Goal: Information Seeking & Learning: Check status

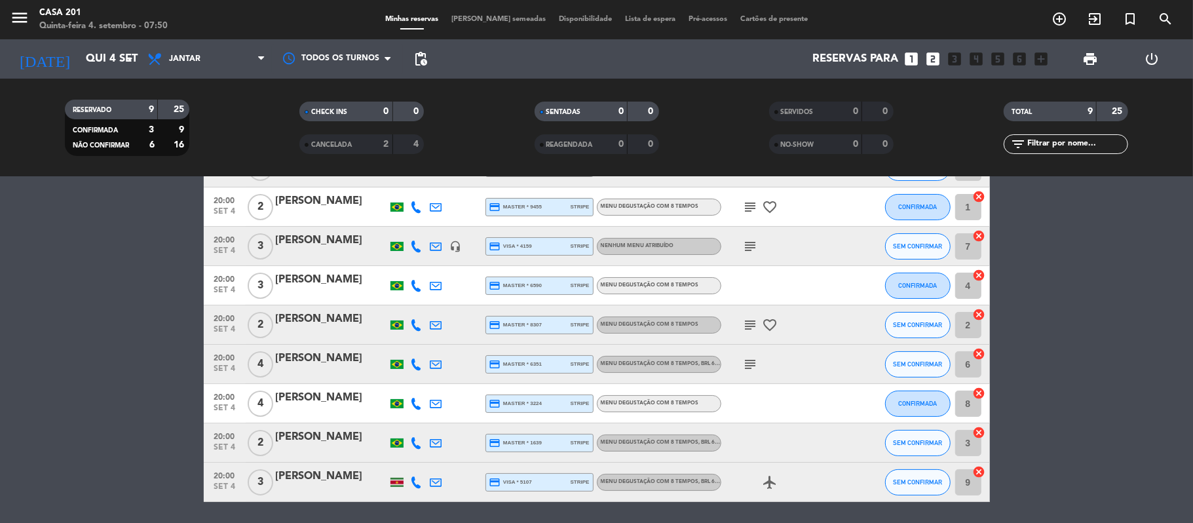
scroll to position [88, 0]
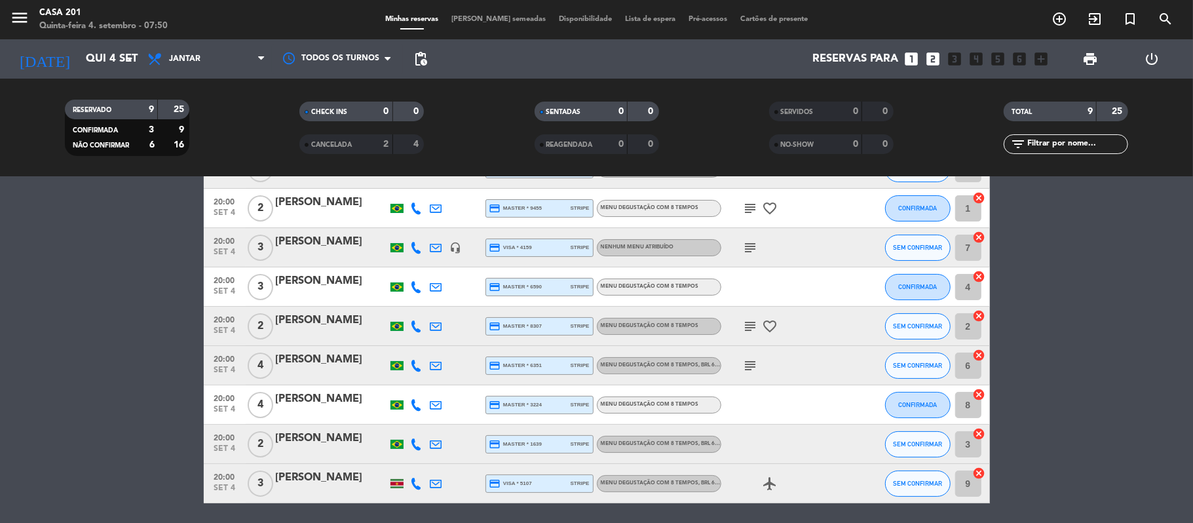
click at [399, 446] on div at bounding box center [397, 444] width 13 height 9
click at [396, 479] on div at bounding box center [397, 483] width 13 height 9
click at [396, 478] on div at bounding box center [397, 476] width 9 height 5
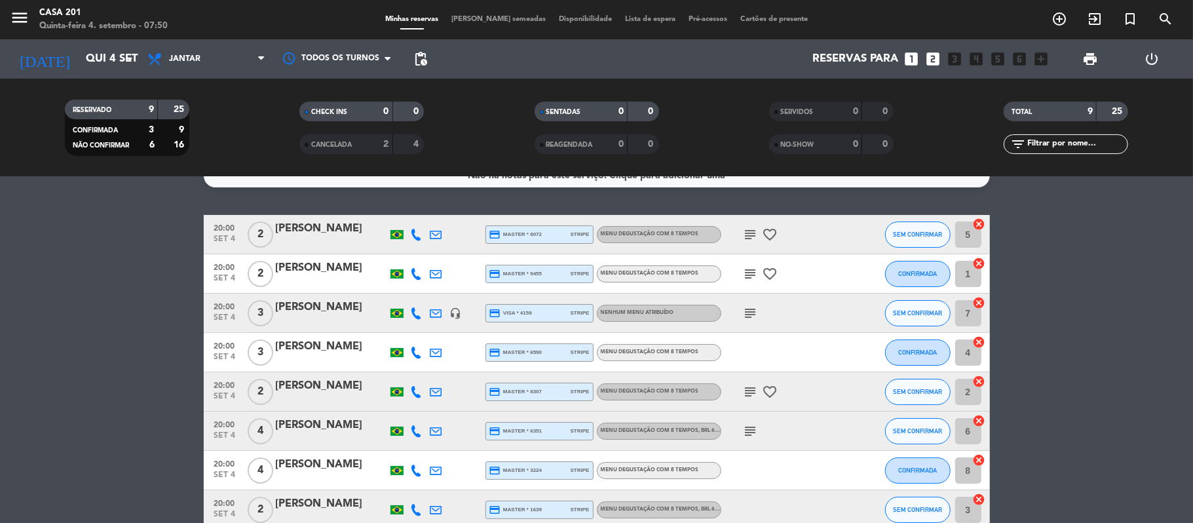
scroll to position [24, 0]
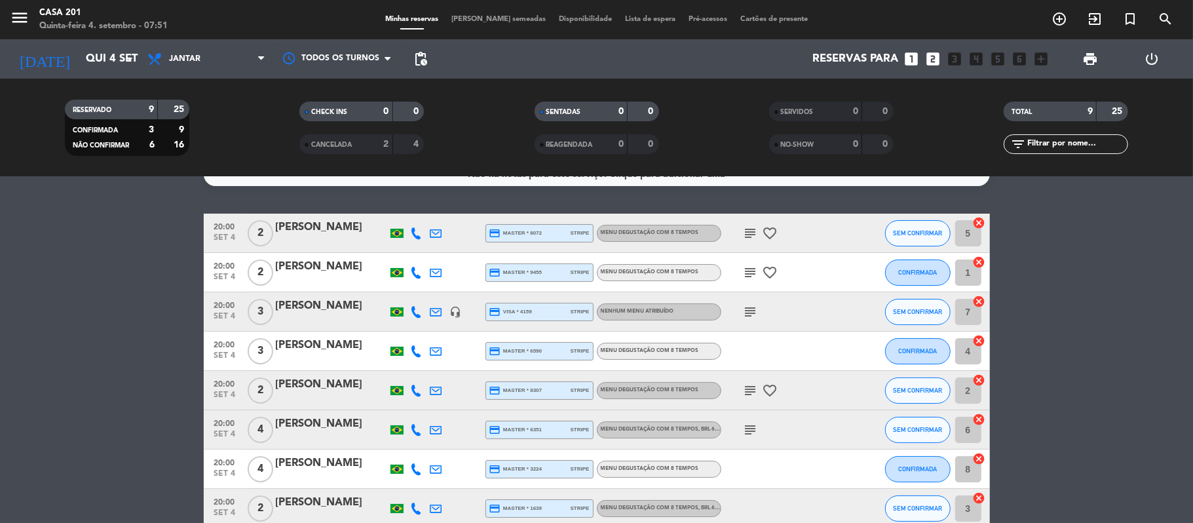
click at [751, 232] on icon "subject" at bounding box center [751, 233] width 16 height 16
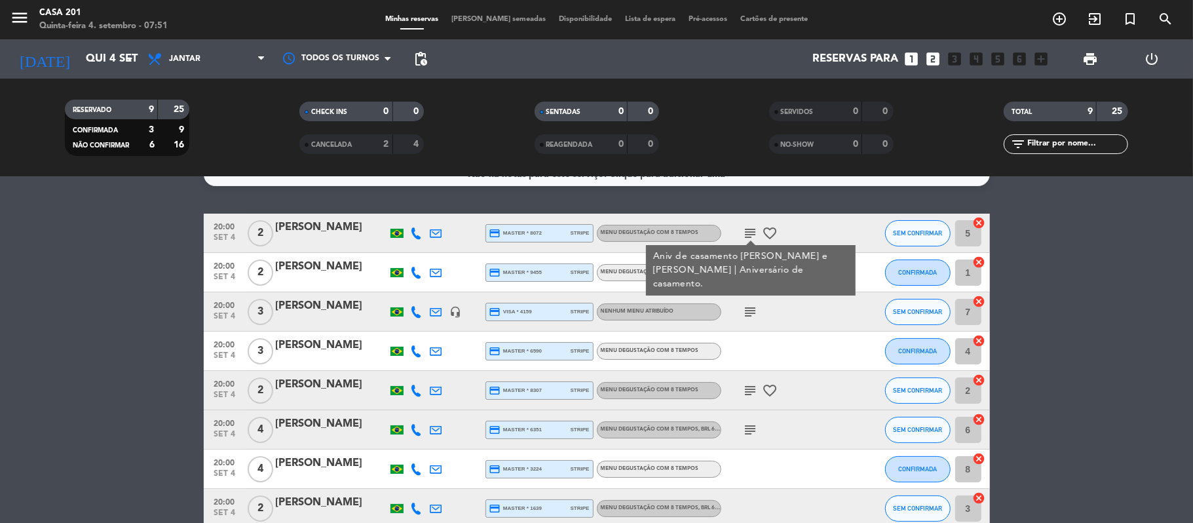
click at [751, 232] on icon "subject" at bounding box center [751, 233] width 16 height 16
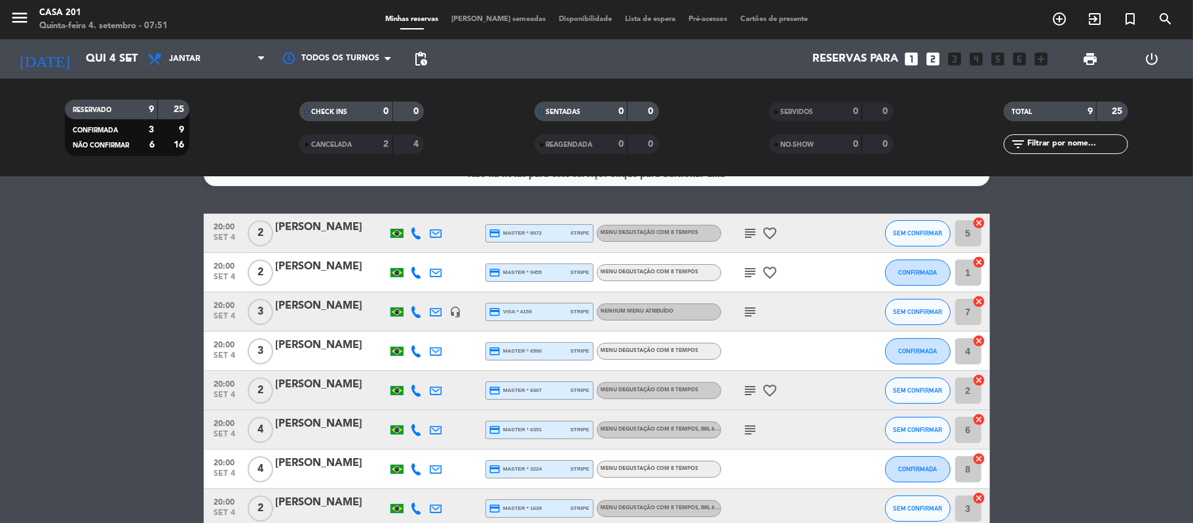
click at [751, 233] on icon "subject" at bounding box center [751, 233] width 16 height 16
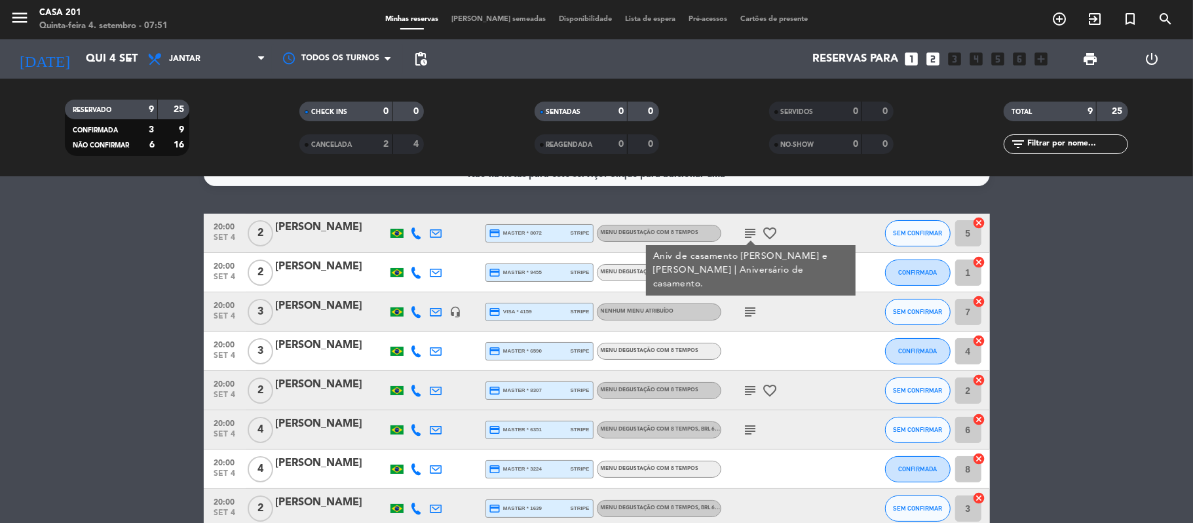
click at [751, 233] on icon "subject" at bounding box center [751, 233] width 16 height 16
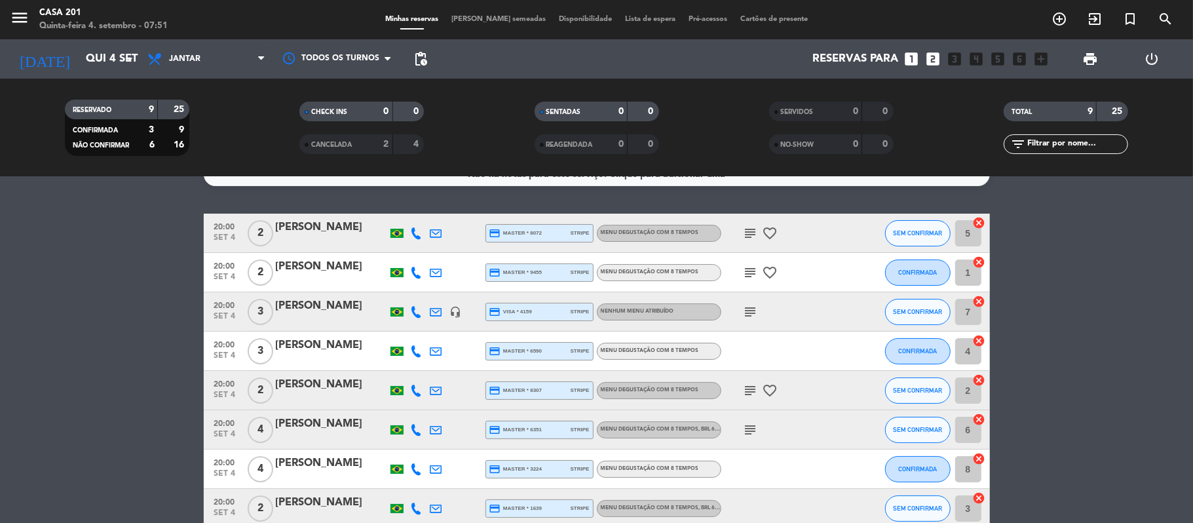
click at [756, 271] on icon "subject" at bounding box center [751, 273] width 16 height 16
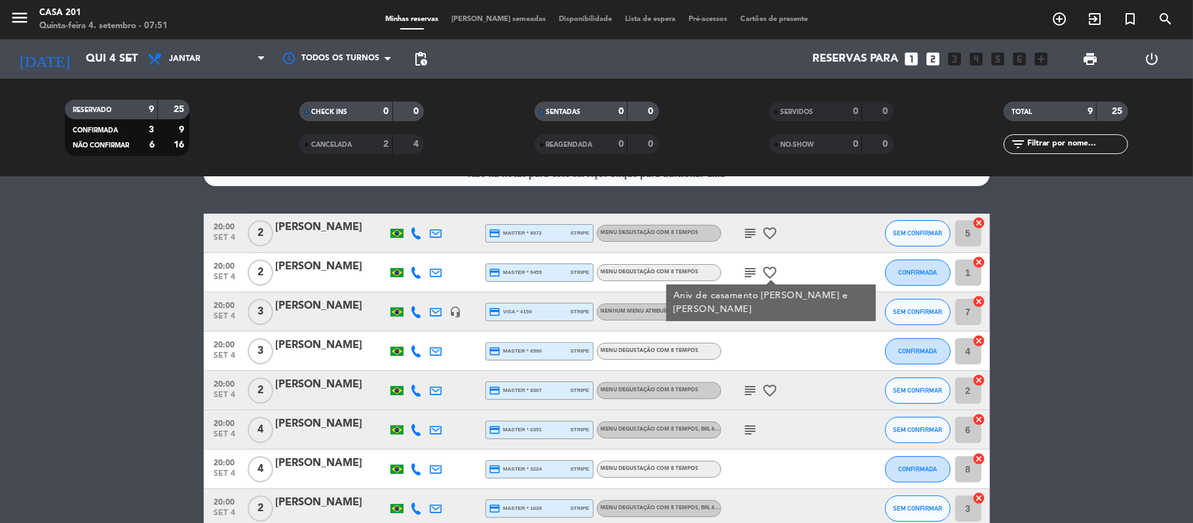
click at [756, 271] on icon "subject" at bounding box center [751, 273] width 16 height 16
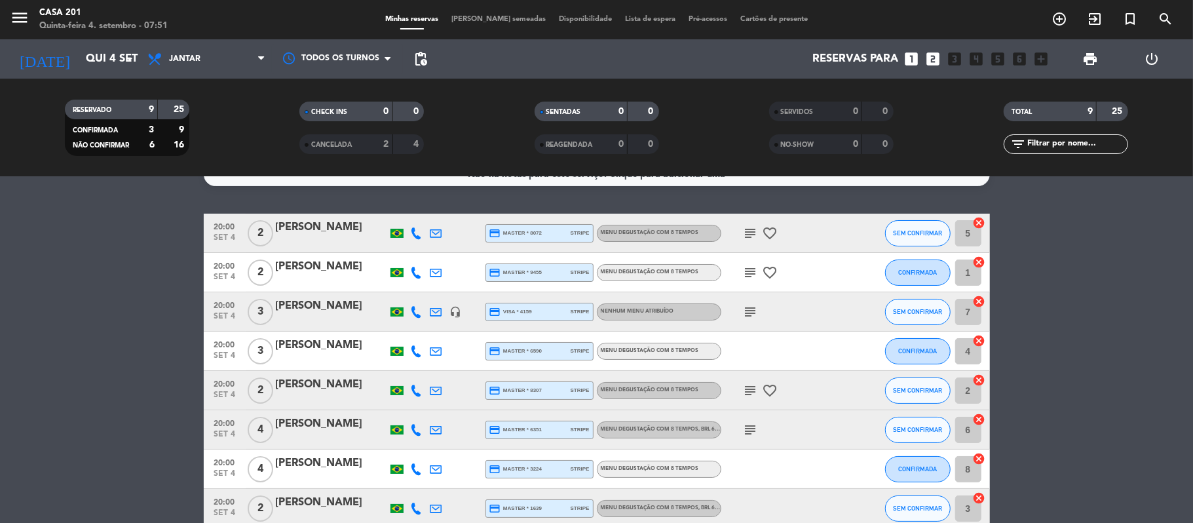
click at [756, 271] on icon "subject" at bounding box center [751, 273] width 16 height 16
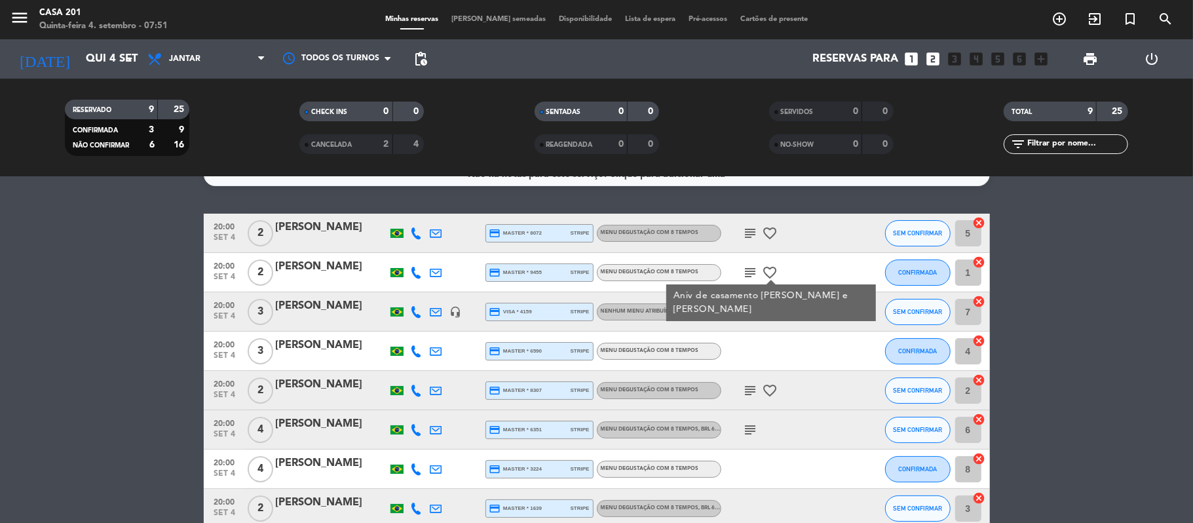
click at [756, 271] on icon "subject" at bounding box center [751, 273] width 16 height 16
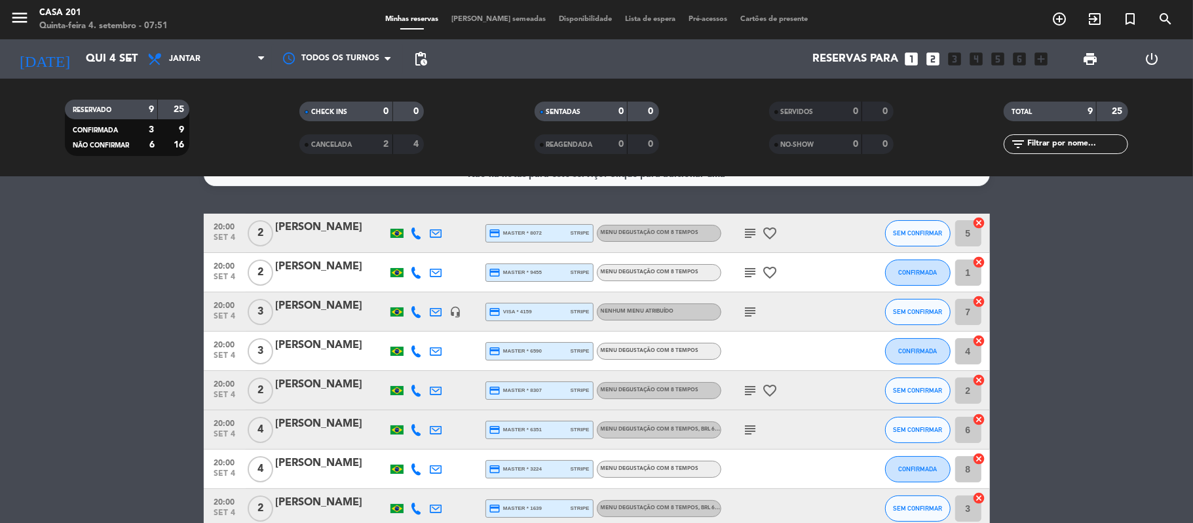
click at [747, 310] on icon "subject" at bounding box center [751, 312] width 16 height 16
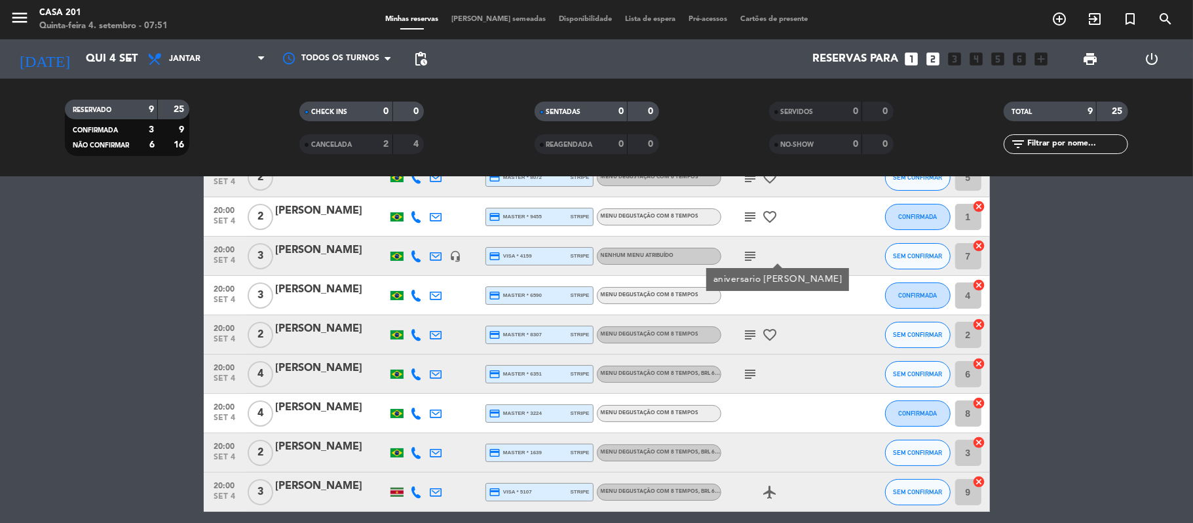
scroll to position [80, 0]
click at [751, 337] on icon "subject" at bounding box center [751, 334] width 16 height 16
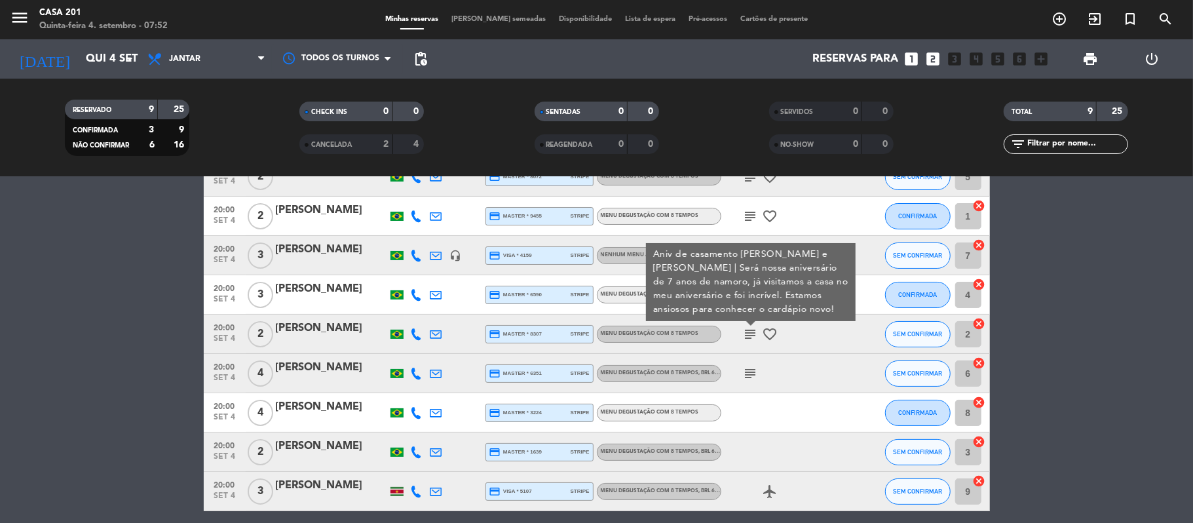
click at [751, 337] on icon "subject" at bounding box center [751, 334] width 16 height 16
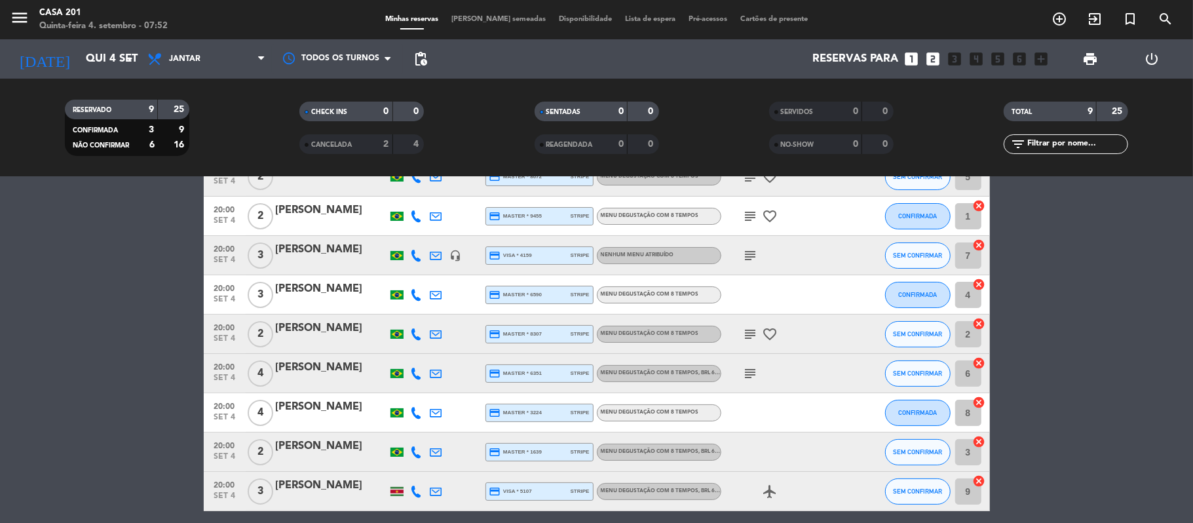
click at [744, 380] on icon "subject" at bounding box center [751, 374] width 16 height 16
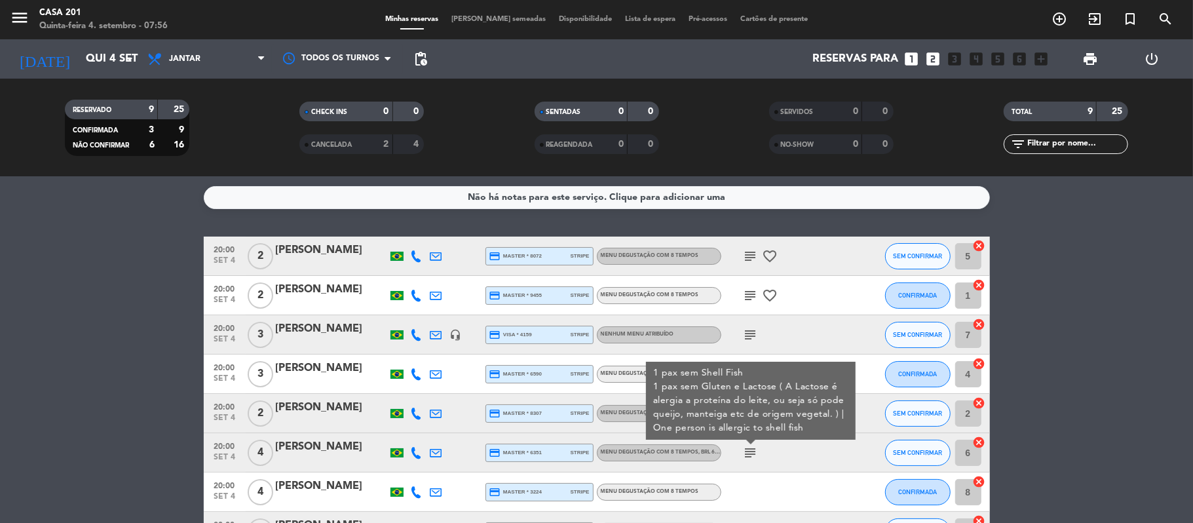
scroll to position [0, 0]
click at [751, 262] on icon "subject" at bounding box center [751, 257] width 16 height 16
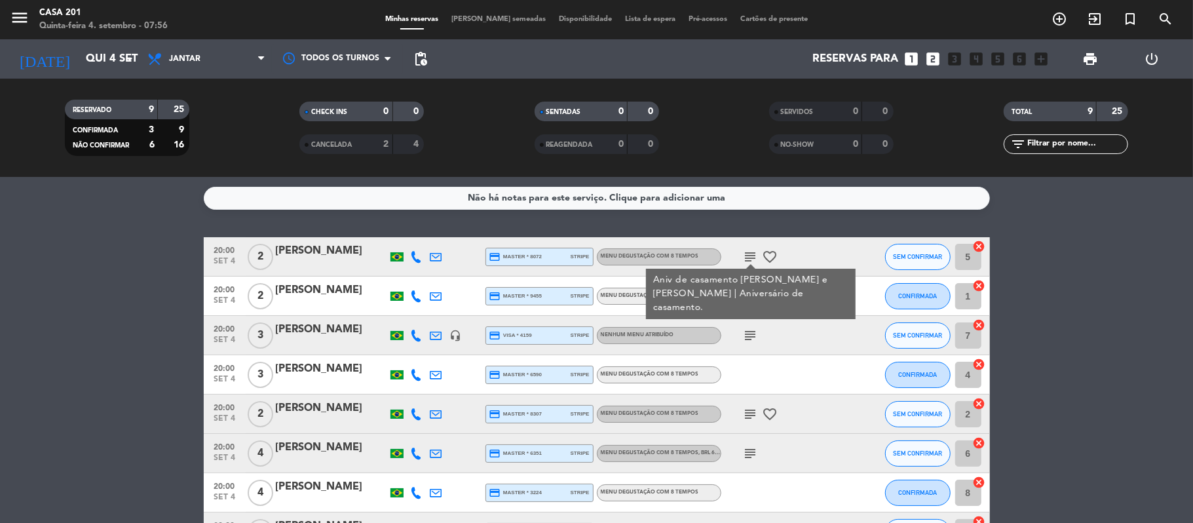
click at [751, 262] on icon "subject" at bounding box center [751, 257] width 16 height 16
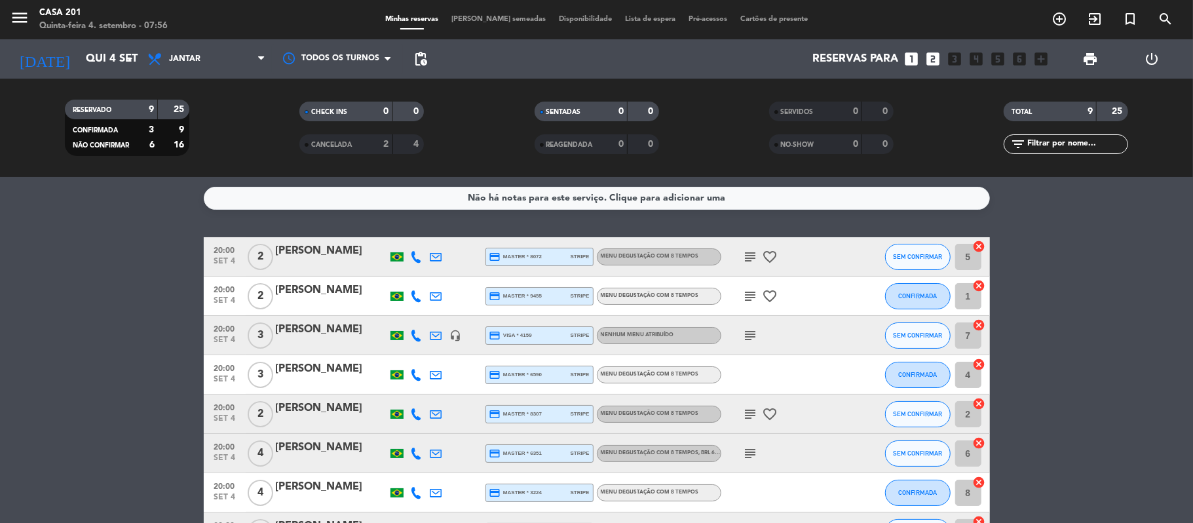
click at [750, 294] on icon "subject" at bounding box center [751, 296] width 16 height 16
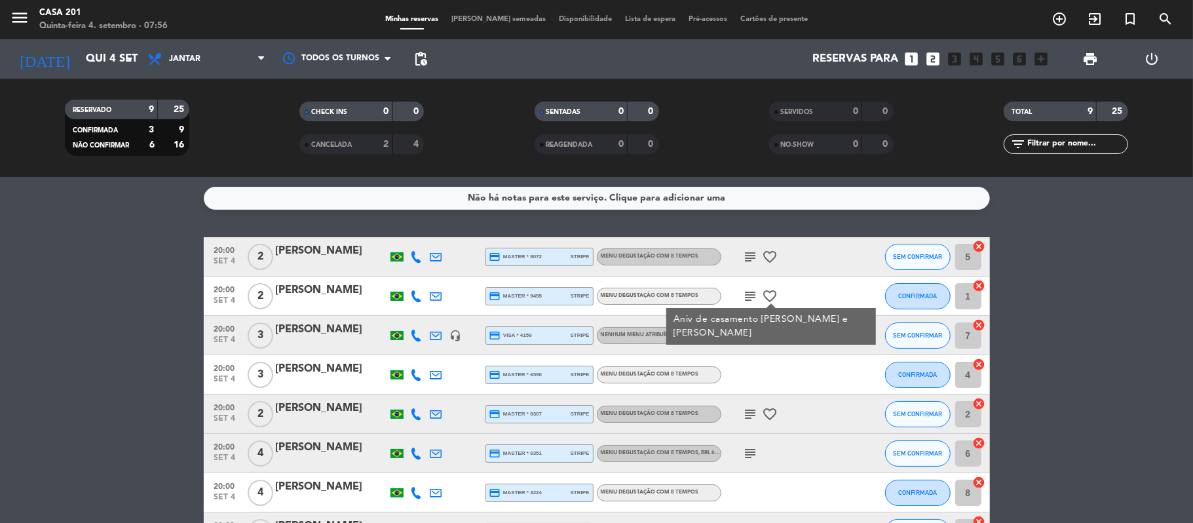
click at [750, 335] on icon "subject" at bounding box center [751, 336] width 16 height 16
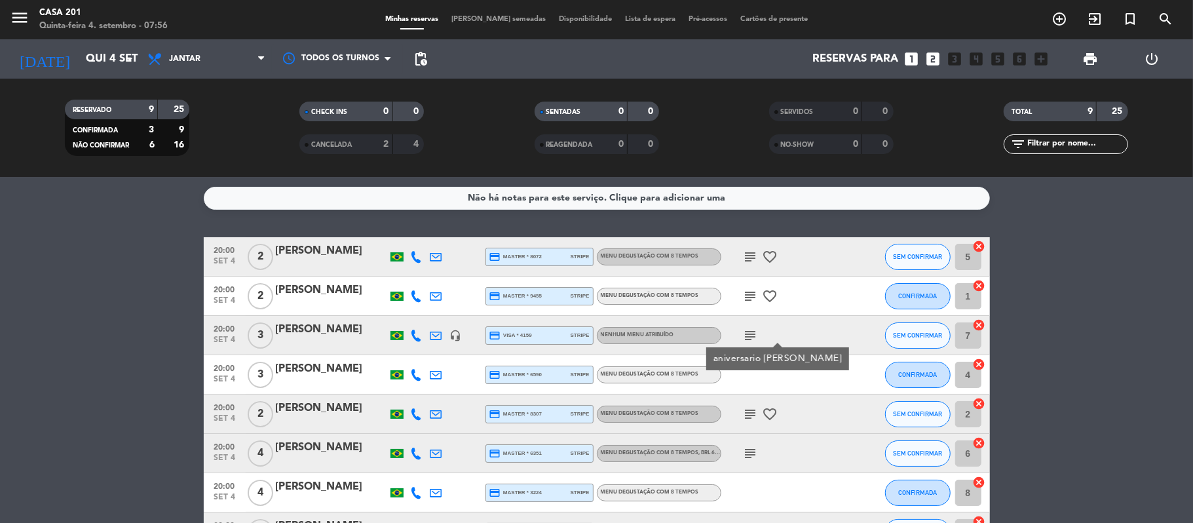
click at [752, 299] on icon "subject" at bounding box center [751, 296] width 16 height 16
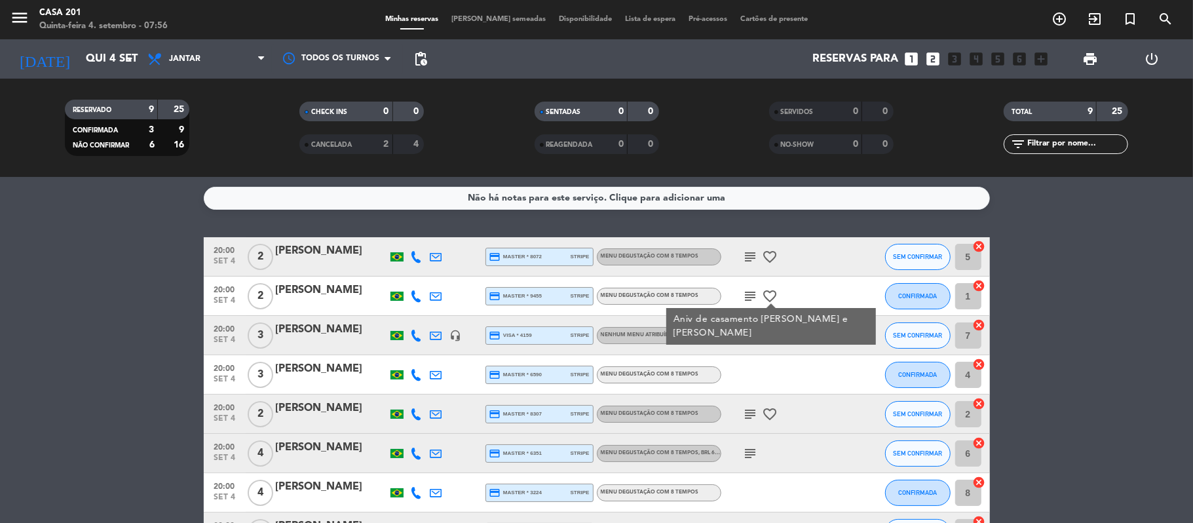
click at [752, 299] on icon "subject" at bounding box center [751, 296] width 16 height 16
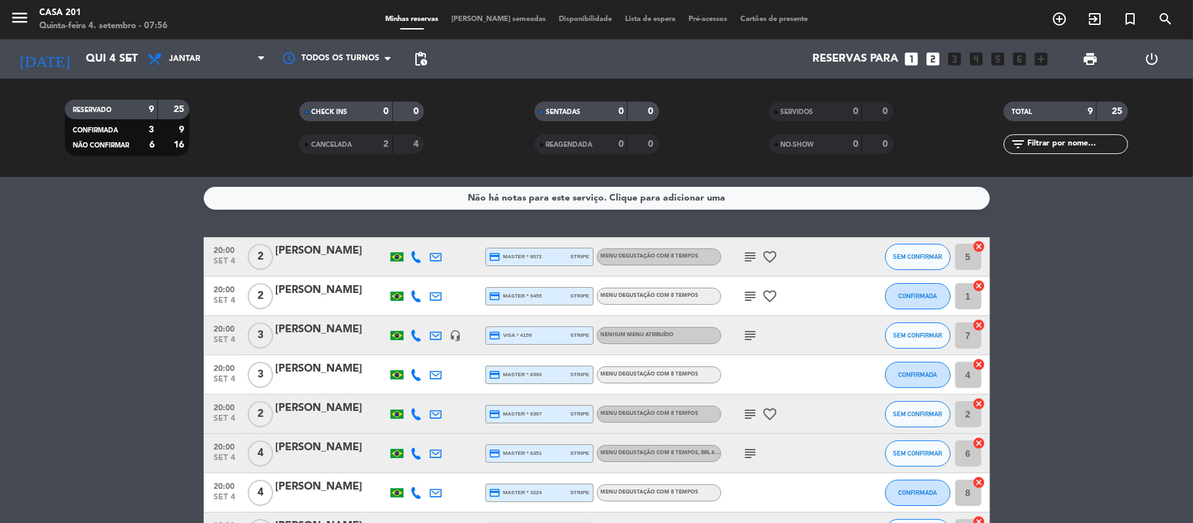
click at [751, 332] on icon "subject" at bounding box center [751, 336] width 16 height 16
click at [751, 408] on icon "subject" at bounding box center [751, 414] width 16 height 16
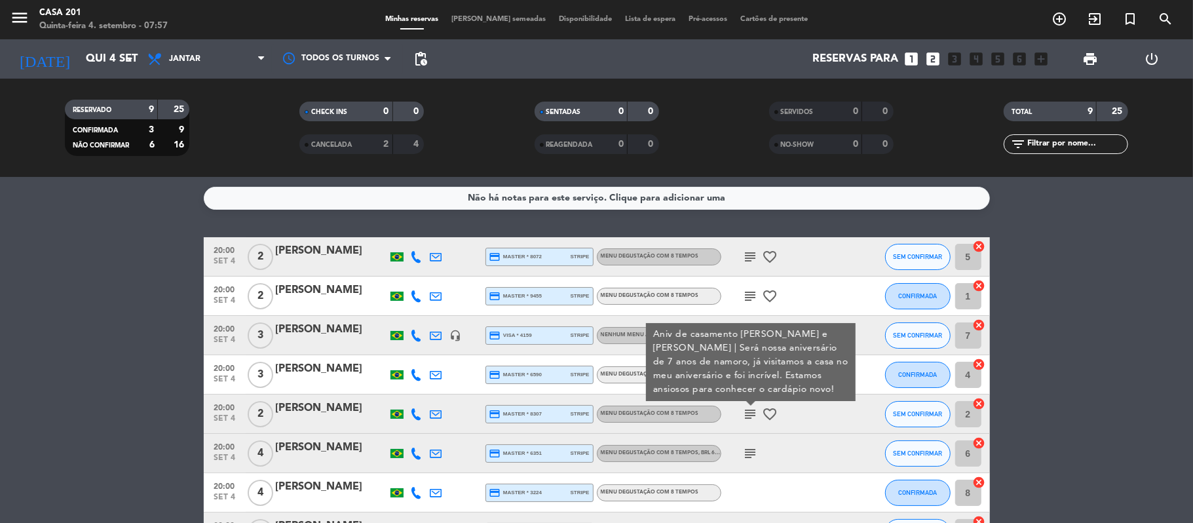
click at [751, 408] on icon "subject" at bounding box center [751, 414] width 16 height 16
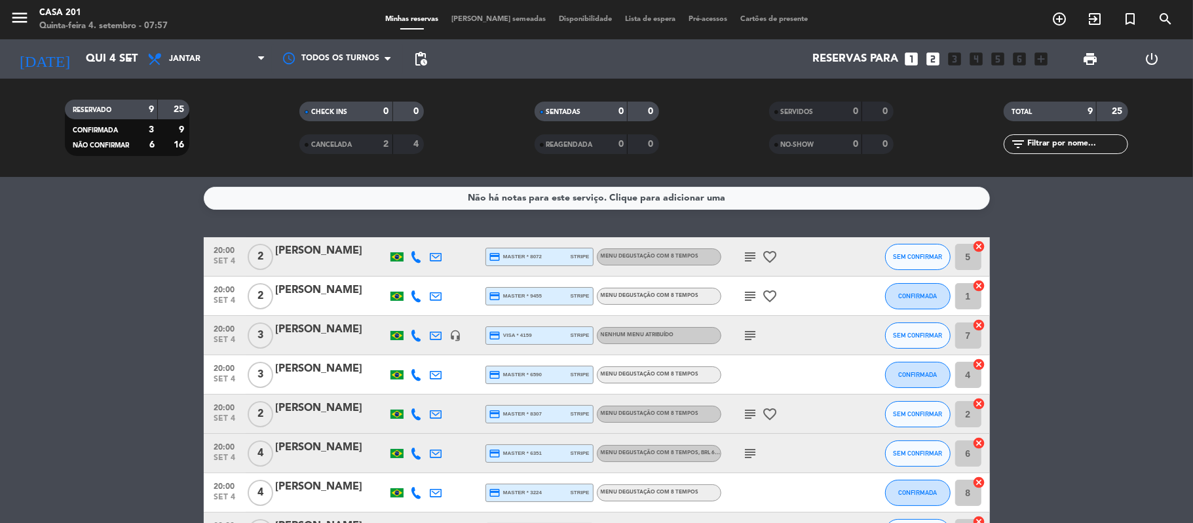
click at [748, 447] on icon "subject" at bounding box center [751, 454] width 16 height 16
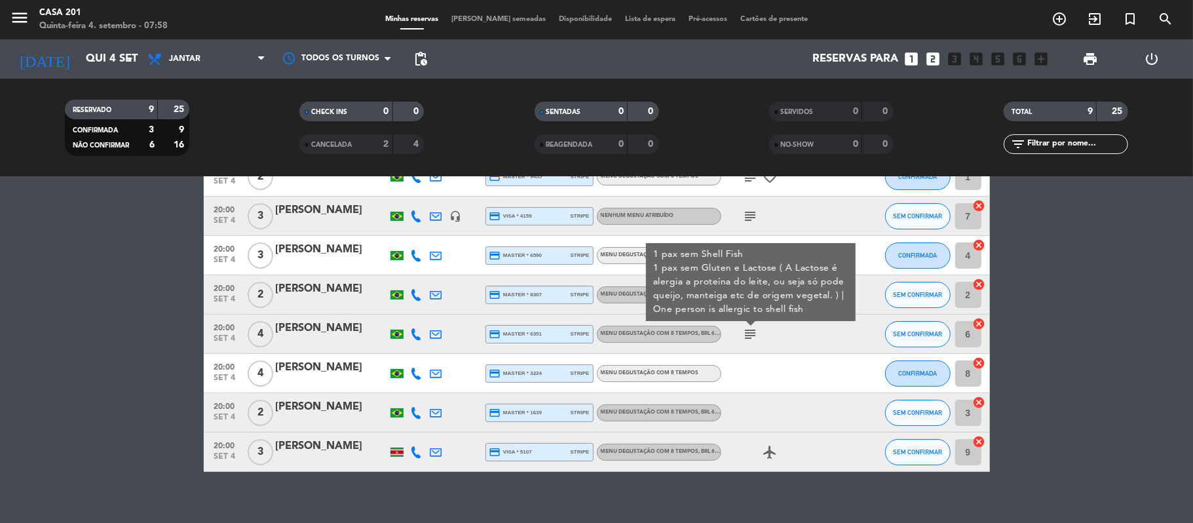
scroll to position [121, 0]
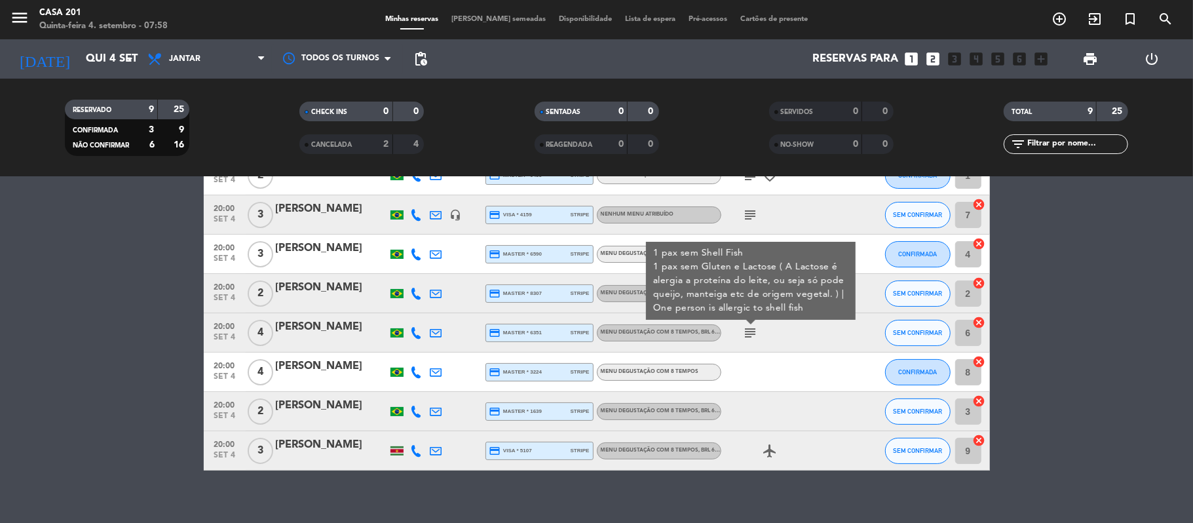
click at [771, 448] on icon "airplanemode_active" at bounding box center [771, 451] width 16 height 16
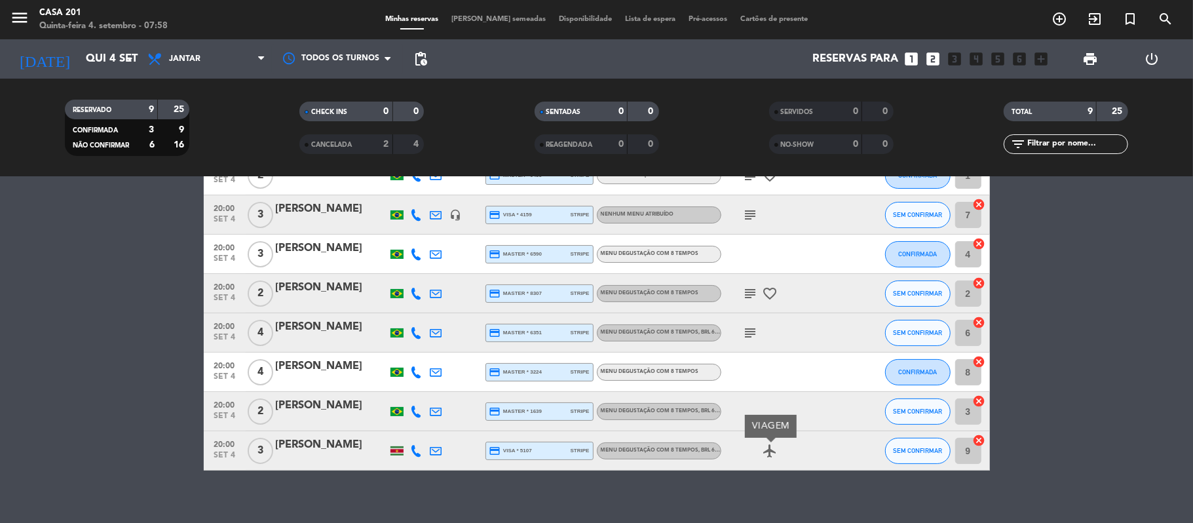
click at [771, 448] on icon "airplanemode_active" at bounding box center [771, 451] width 16 height 16
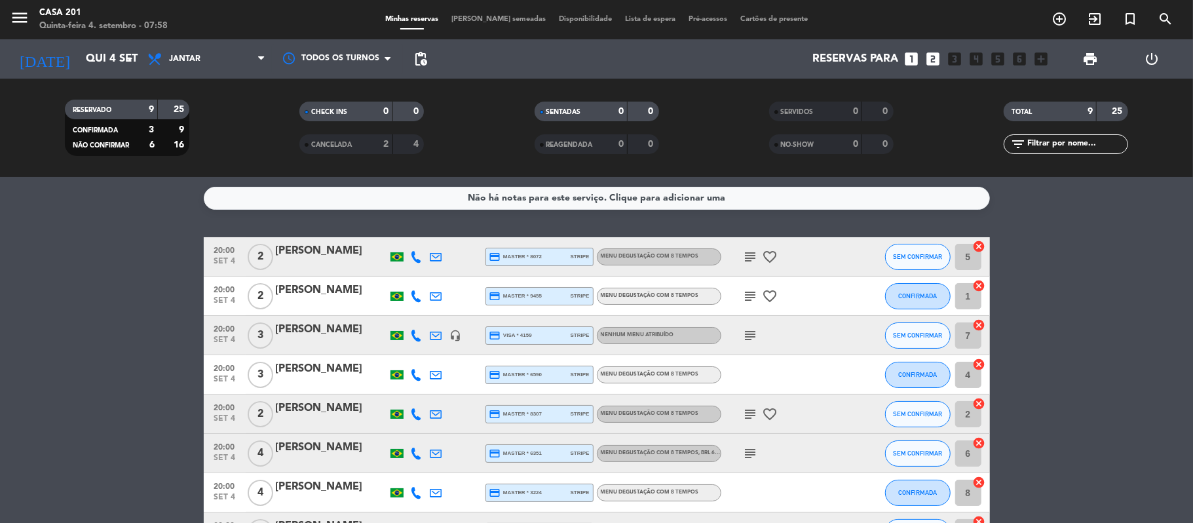
click at [743, 252] on icon "subject" at bounding box center [751, 257] width 16 height 16
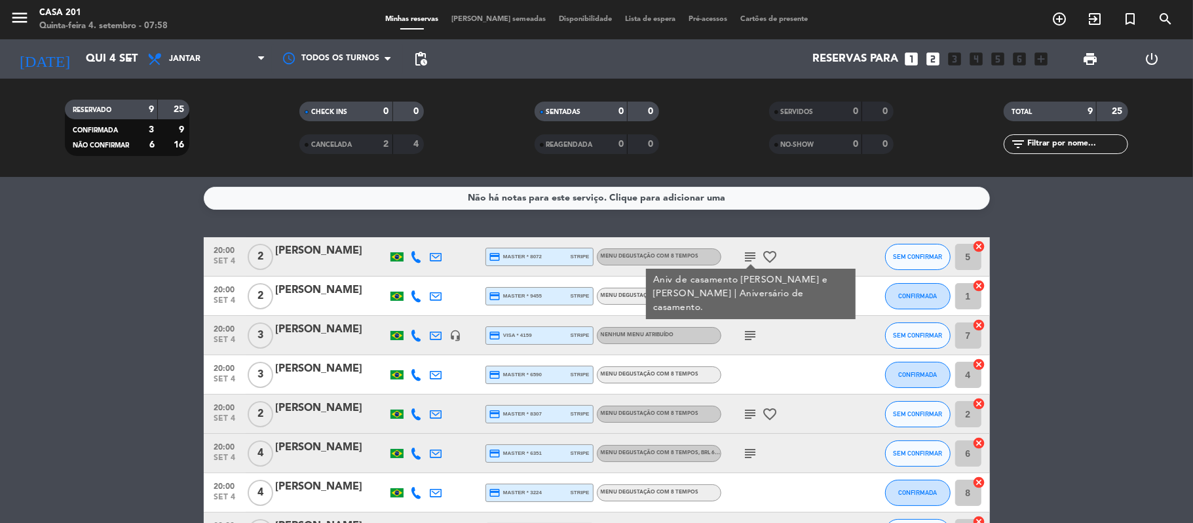
click at [746, 249] on icon "subject" at bounding box center [751, 257] width 16 height 16
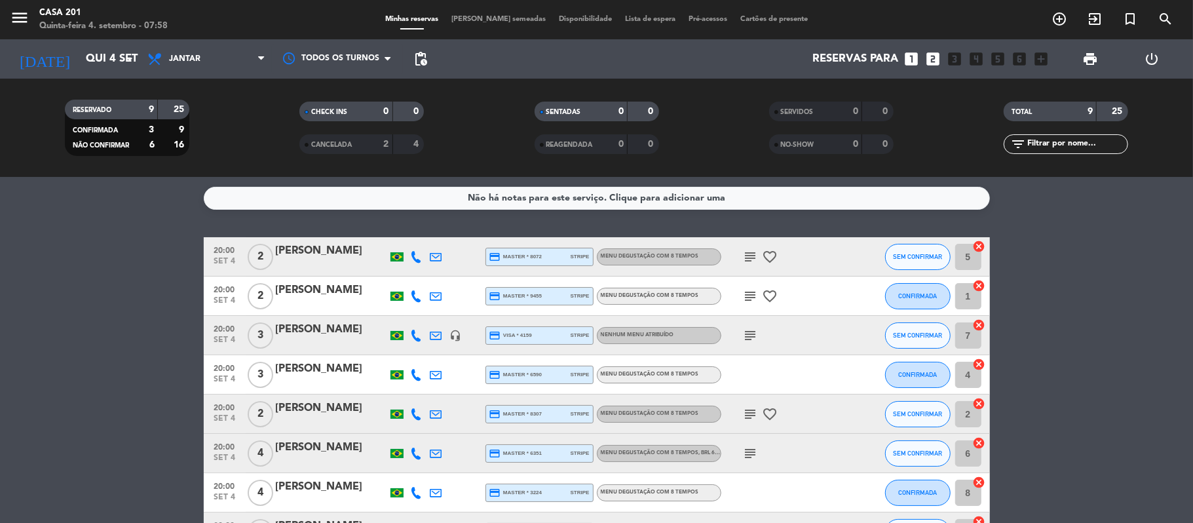
click at [746, 249] on icon "subject" at bounding box center [751, 257] width 16 height 16
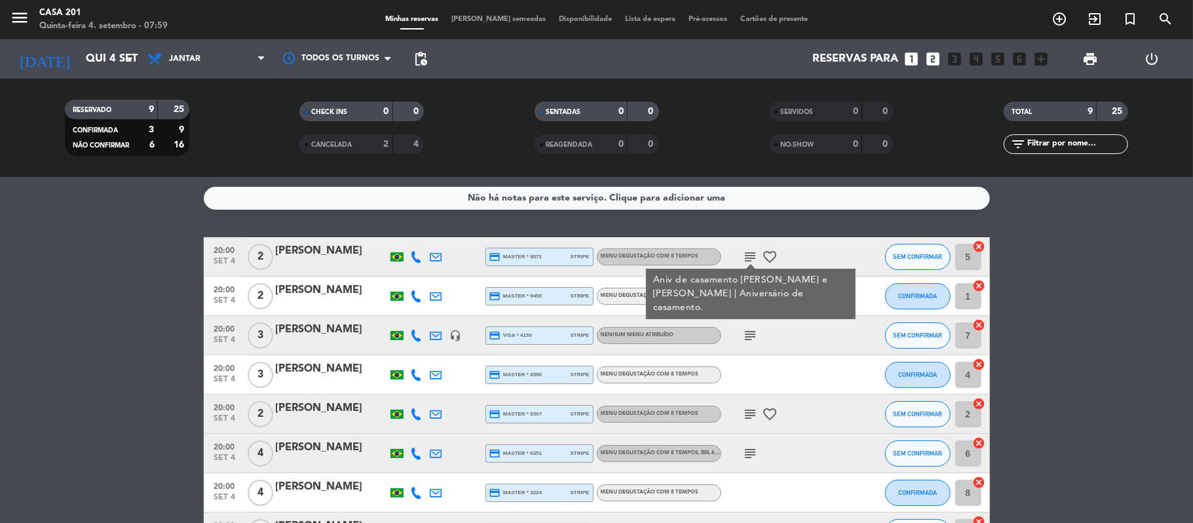
click at [745, 253] on icon "subject" at bounding box center [751, 257] width 16 height 16
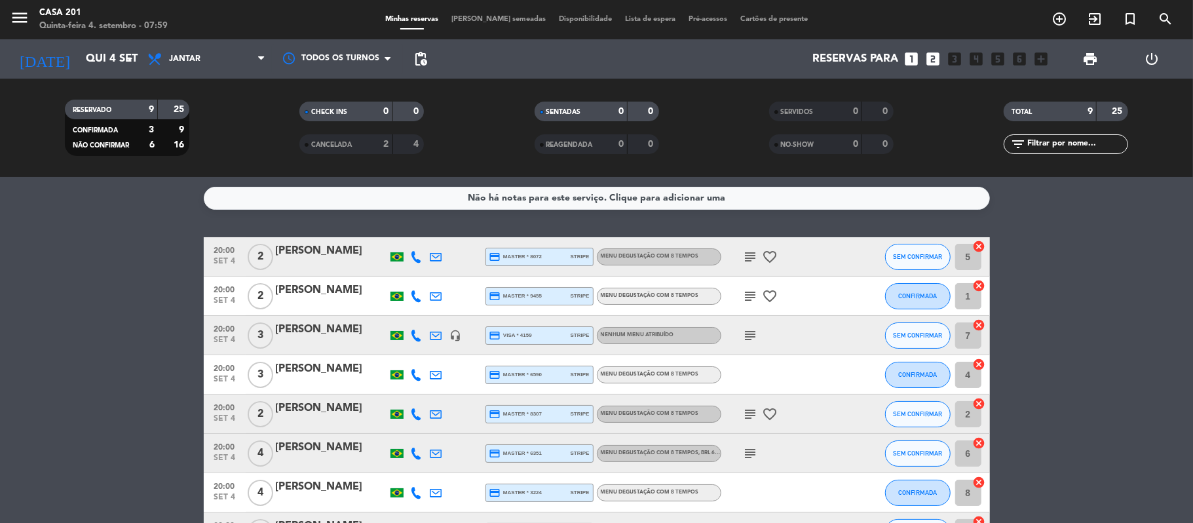
click at [743, 297] on icon "subject" at bounding box center [751, 296] width 16 height 16
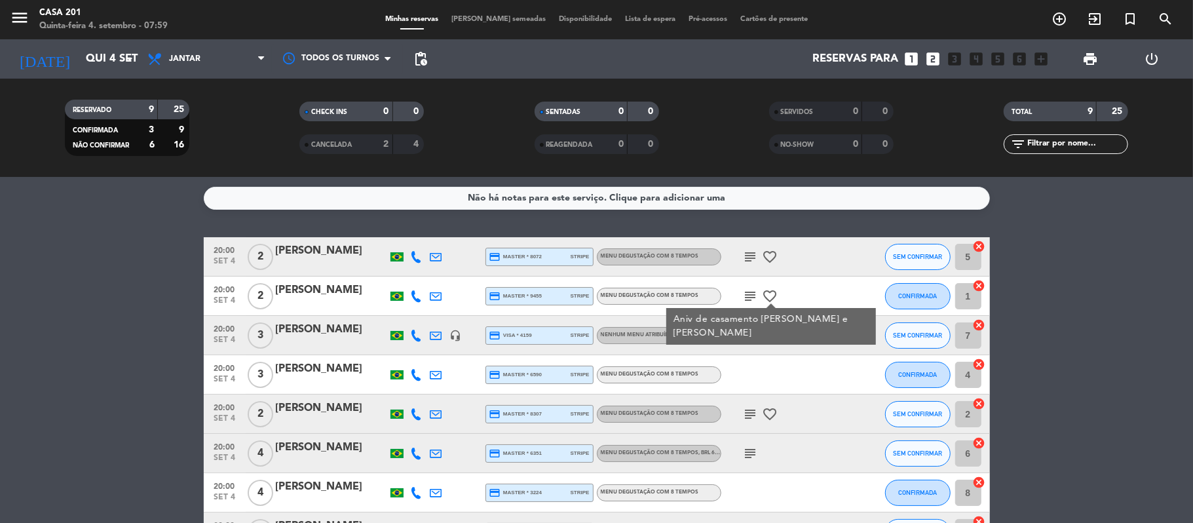
click at [748, 337] on icon "subject" at bounding box center [751, 336] width 16 height 16
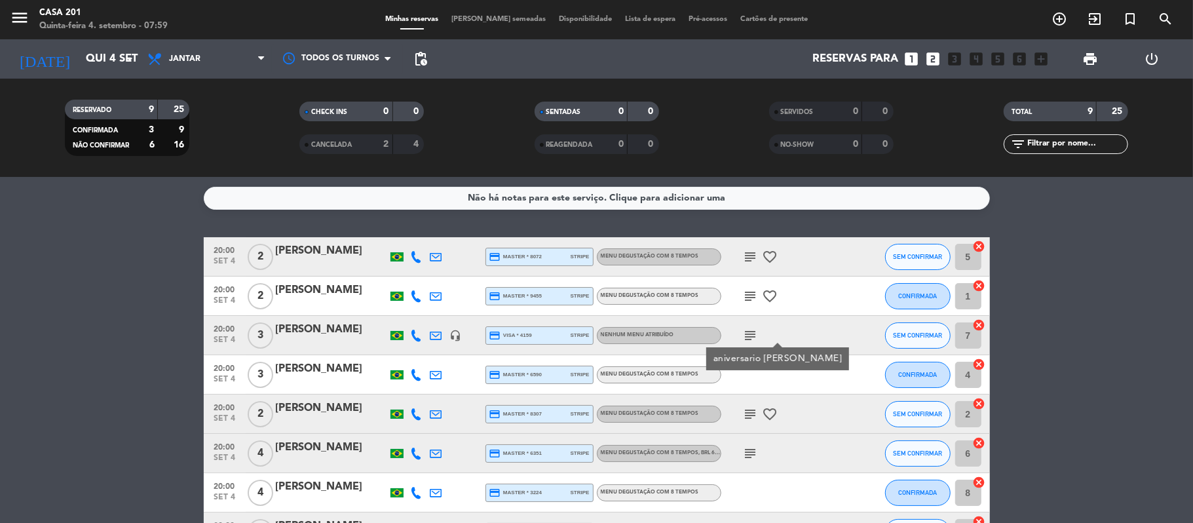
click at [756, 410] on icon "subject" at bounding box center [751, 414] width 16 height 16
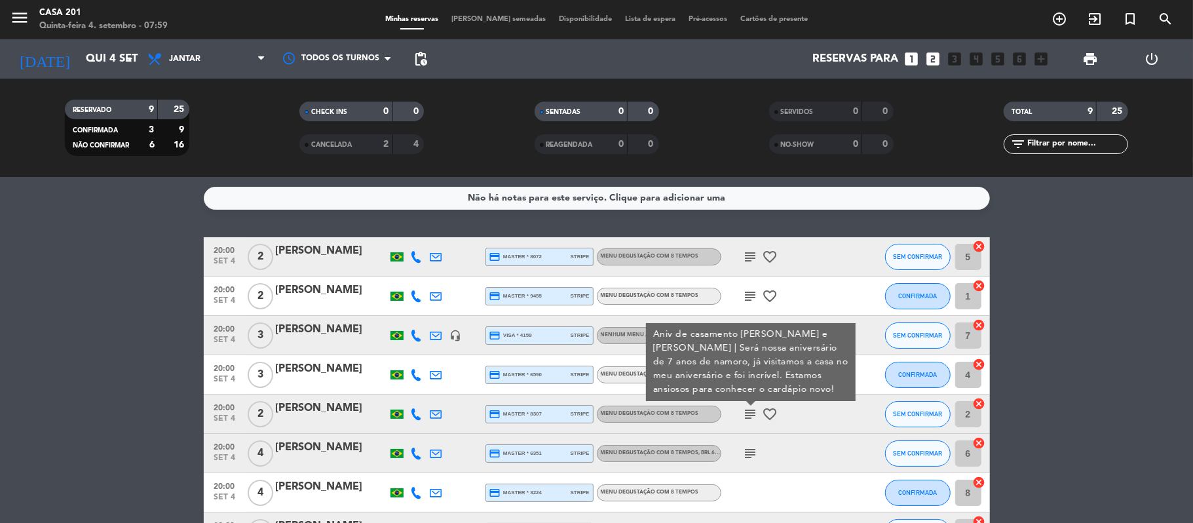
click at [756, 410] on icon "subject" at bounding box center [751, 414] width 16 height 16
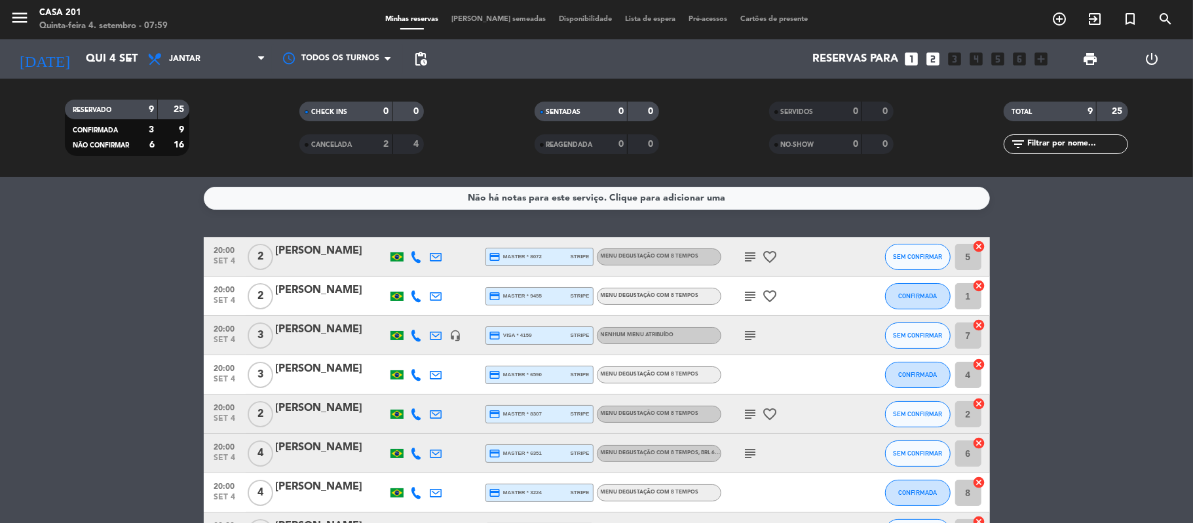
click at [750, 448] on icon "subject" at bounding box center [751, 454] width 16 height 16
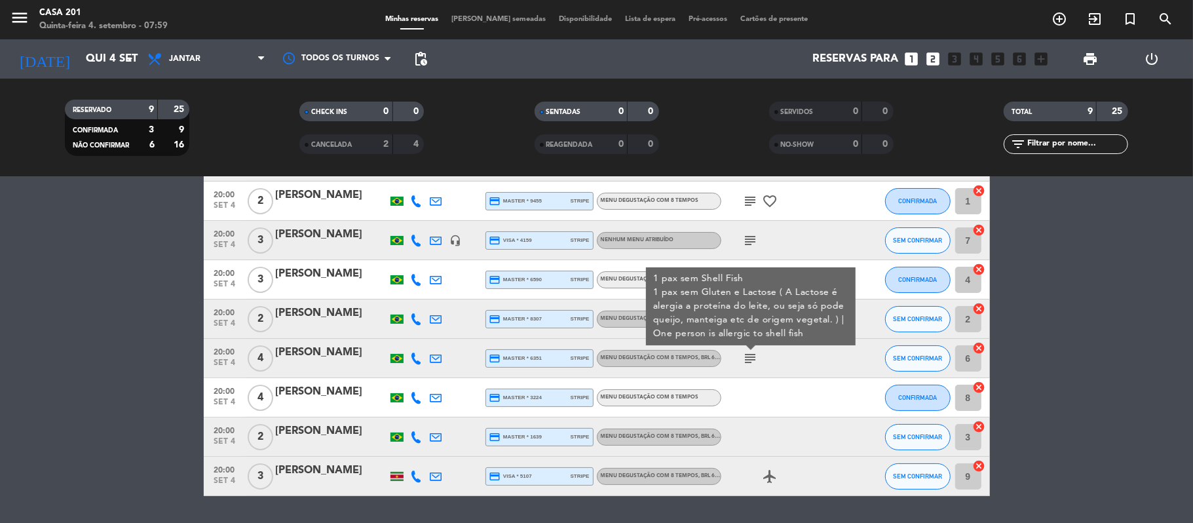
scroll to position [132, 0]
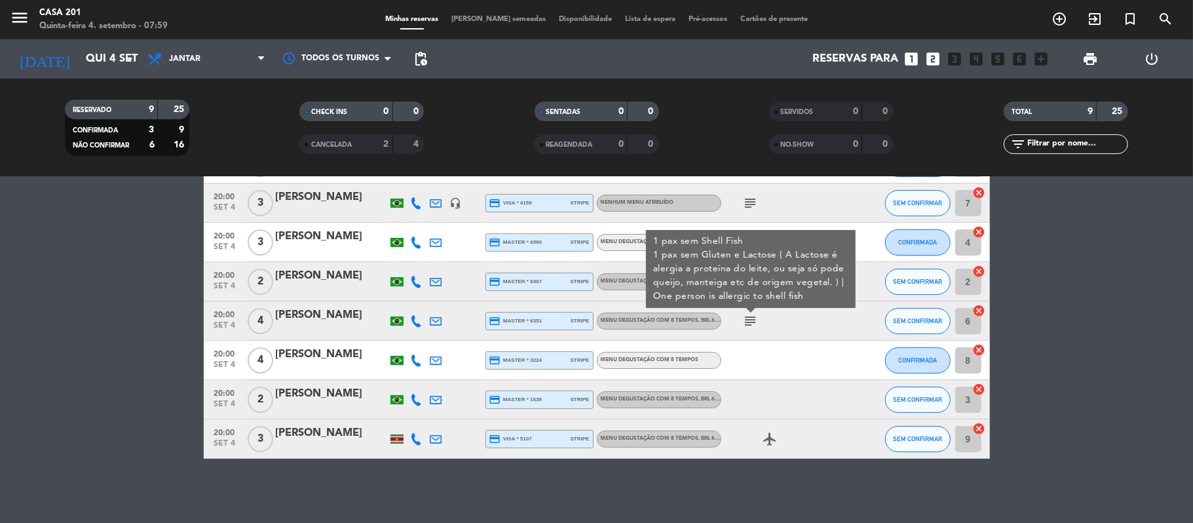
click at [336, 364] on div at bounding box center [331, 369] width 111 height 10
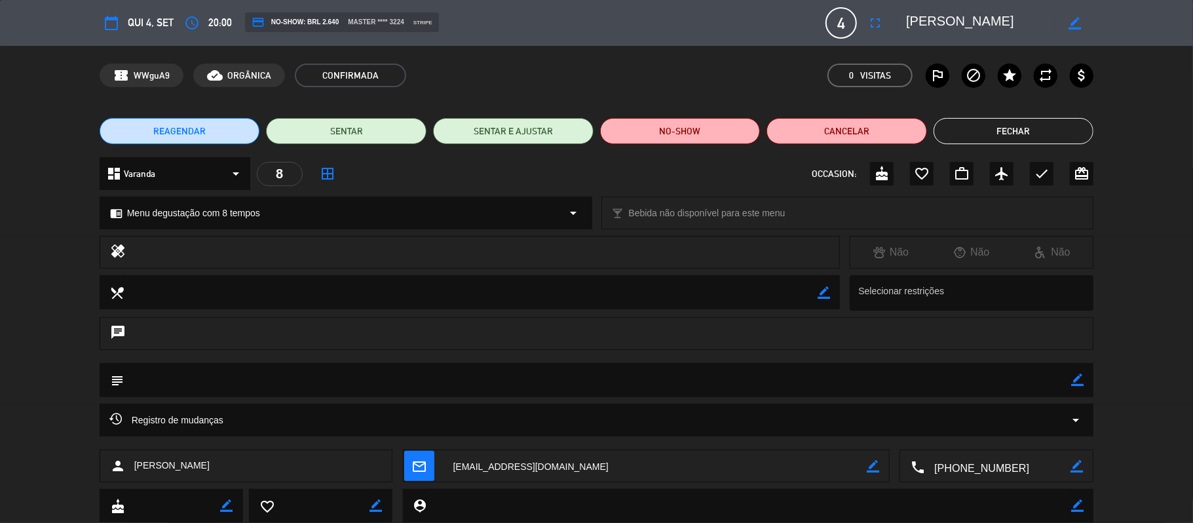
click at [1025, 122] on button "Fechar" at bounding box center [1014, 131] width 161 height 26
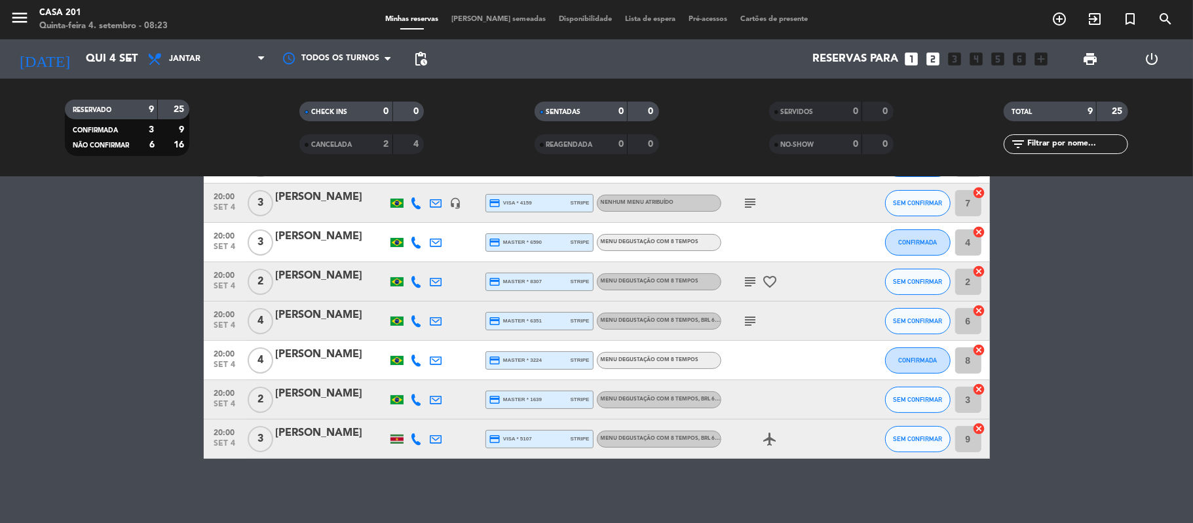
scroll to position [0, 0]
